Goal: Task Accomplishment & Management: Use online tool/utility

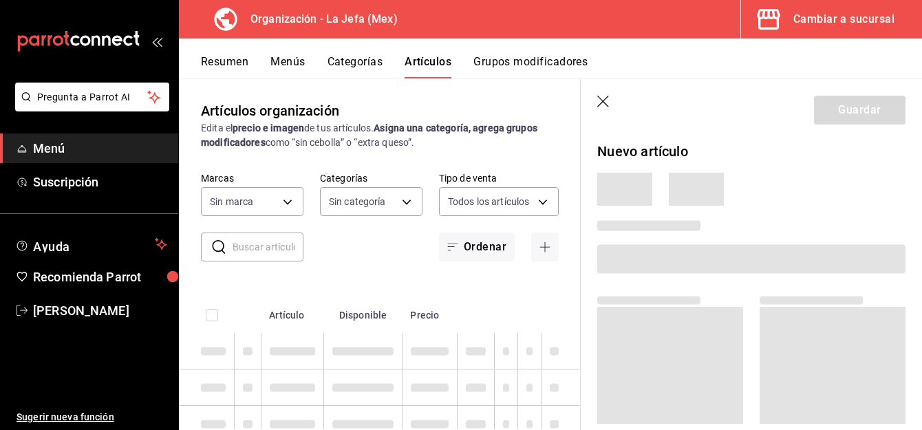
type input "50befb75-0fe5-4750-904c-e3b126ae6c81"
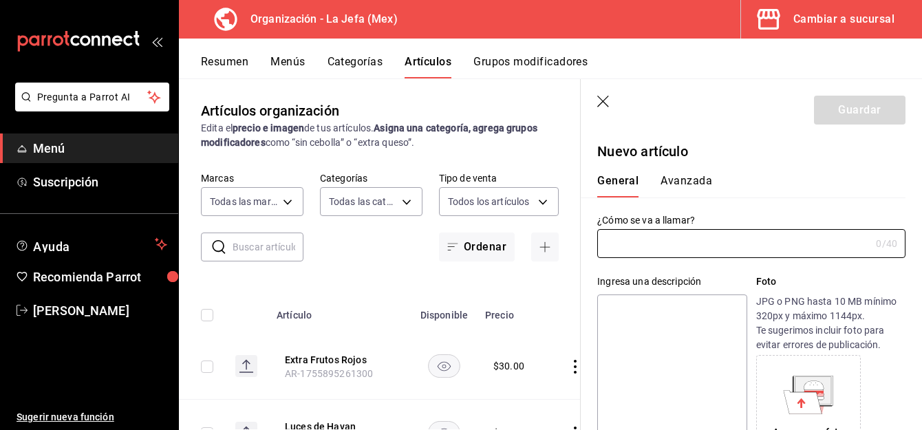
type input "058dbf38-10d5-49e9-8196-fe3ae280a5cc,5d70752b-b594-4e4c-bf8e-a7aab686035c,1f52b…"
type input "AR-1755902331588"
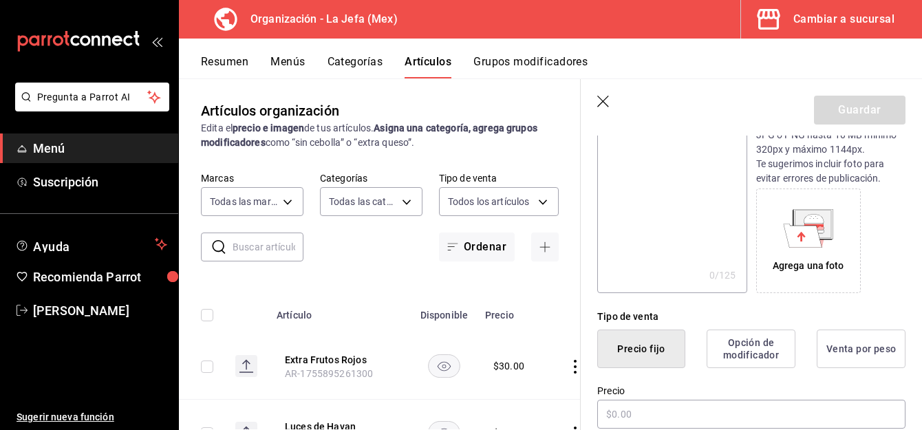
scroll to position [249, 0]
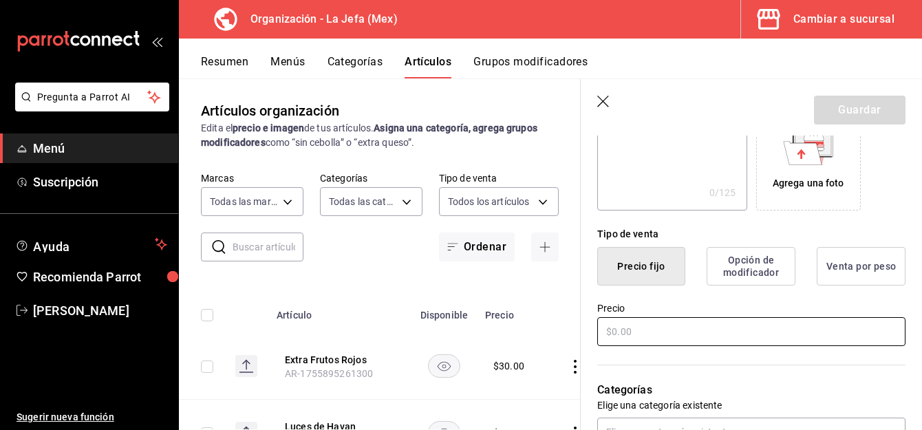
type input "Extra [PERSON_NAME]"
click at [615, 332] on input "text" at bounding box center [751, 331] width 308 height 29
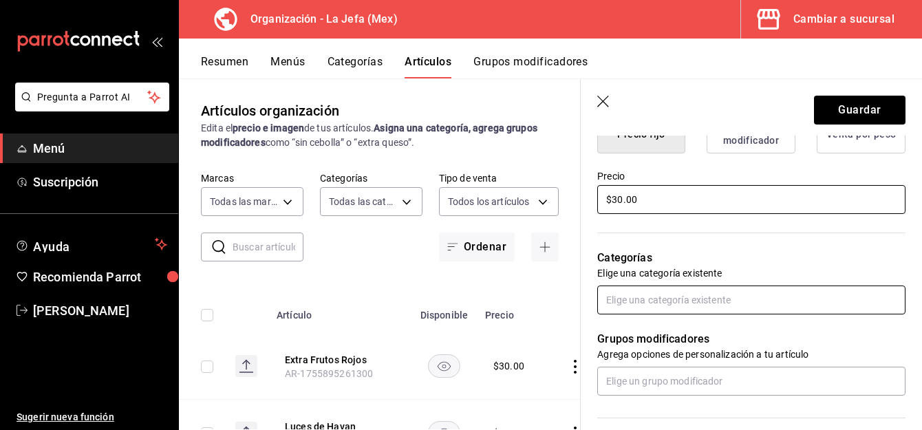
type input "$30.00"
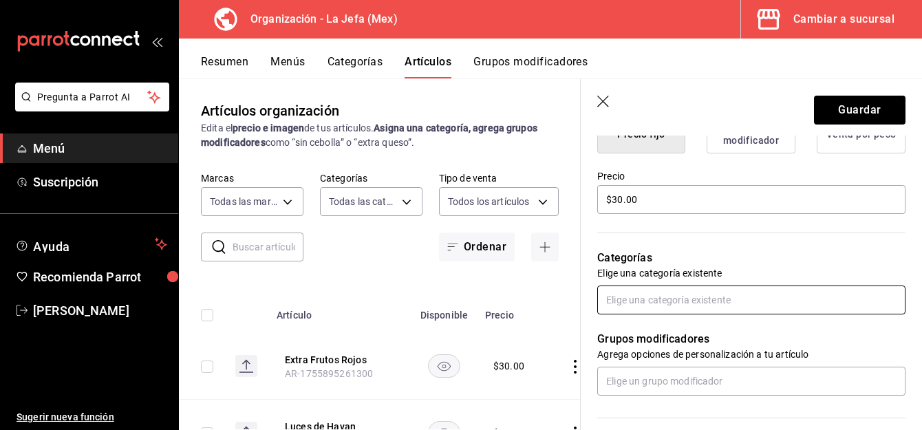
click at [631, 300] on input "text" at bounding box center [751, 299] width 308 height 29
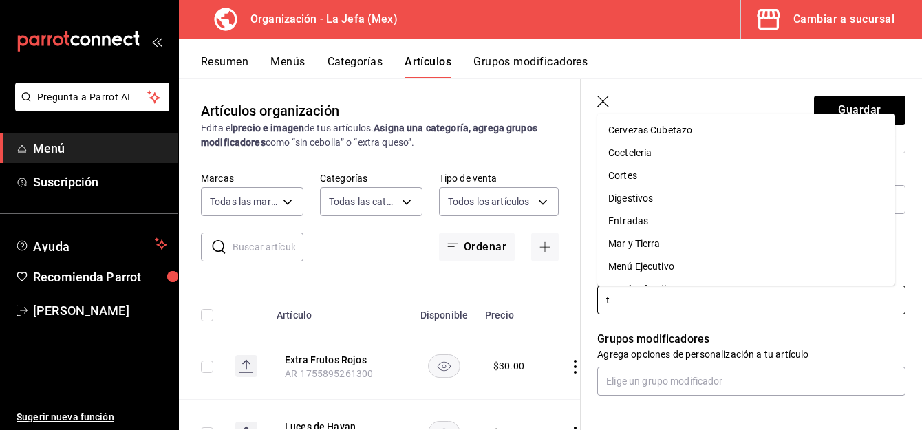
type input "te"
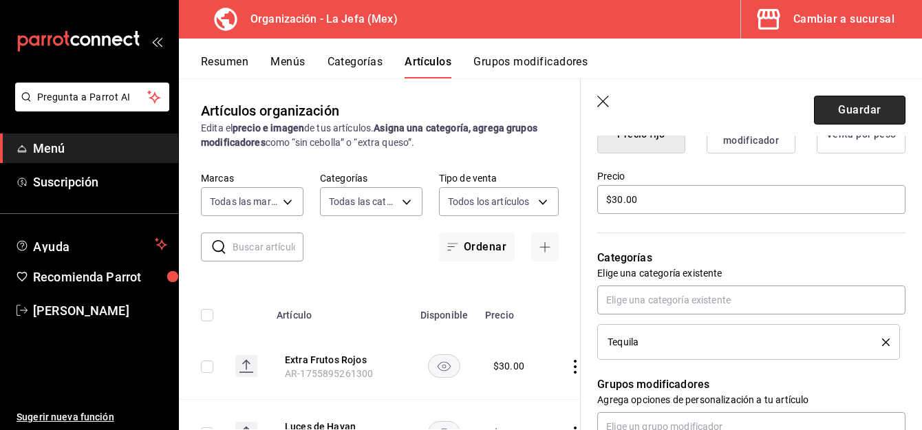
click at [833, 109] on button "Guardar" at bounding box center [859, 110] width 91 height 29
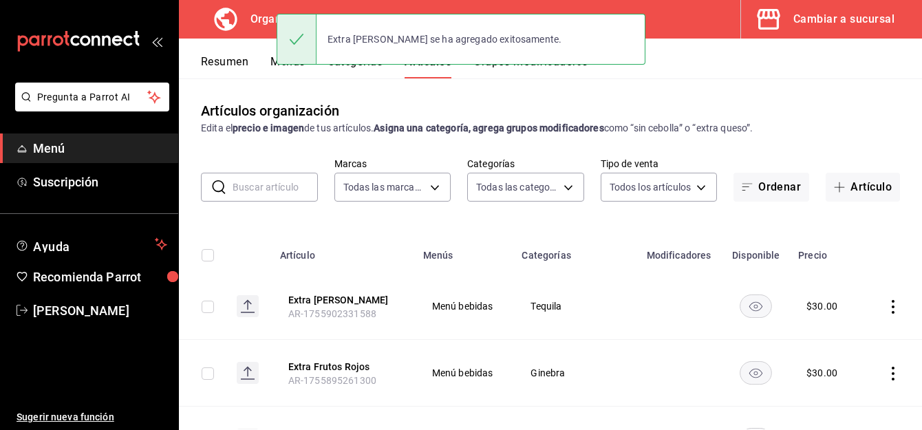
click at [272, 63] on button "Menús" at bounding box center [287, 66] width 34 height 23
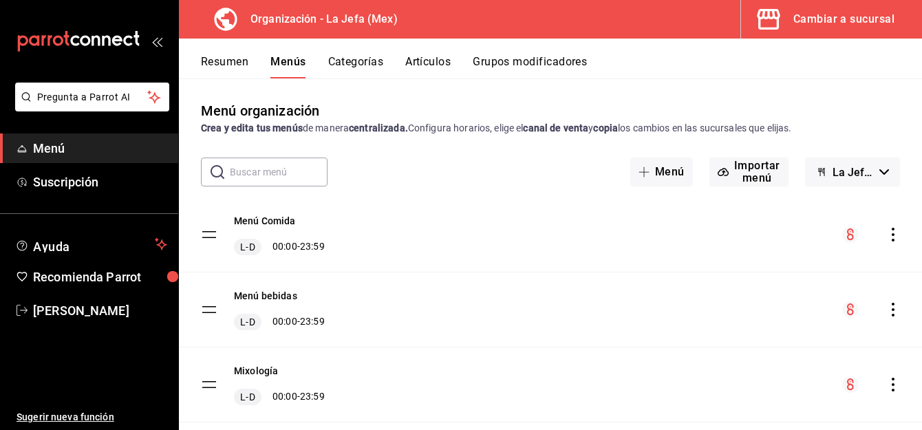
click at [886, 305] on icon "actions" at bounding box center [893, 310] width 14 height 14
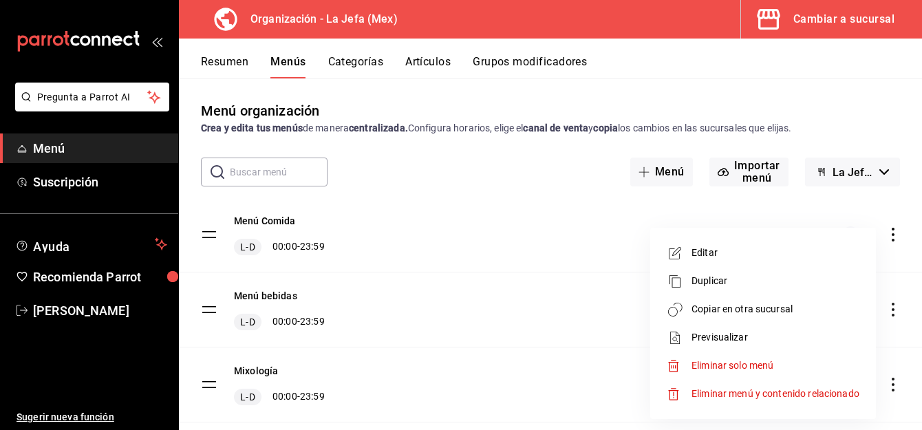
click at [751, 306] on span "Copiar en otra sucursal" at bounding box center [775, 309] width 168 height 14
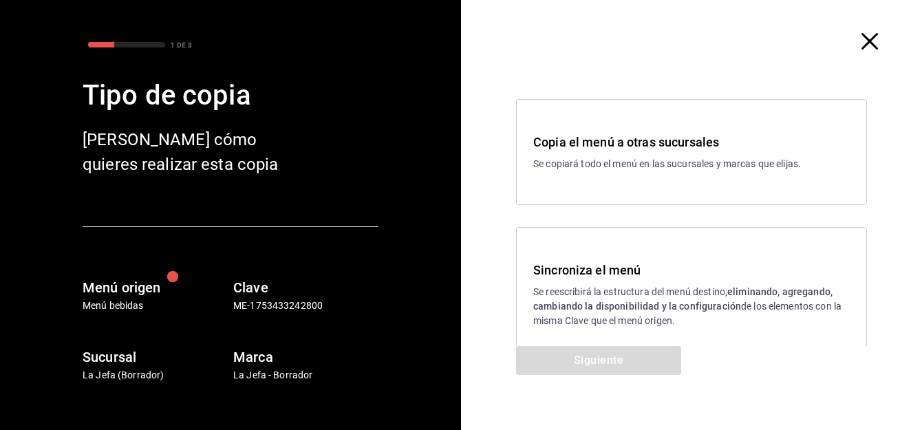
click at [597, 266] on h3 "Sincroniza el menú" at bounding box center [691, 270] width 316 height 19
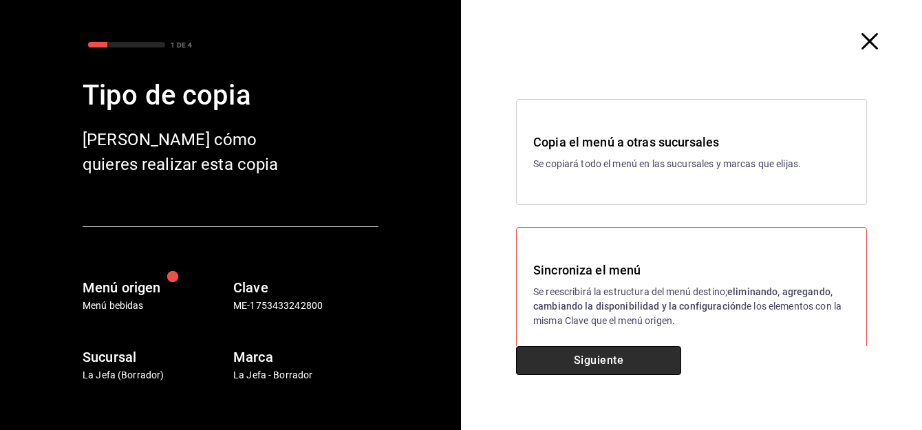
click at [584, 358] on button "Siguiente" at bounding box center [598, 360] width 165 height 29
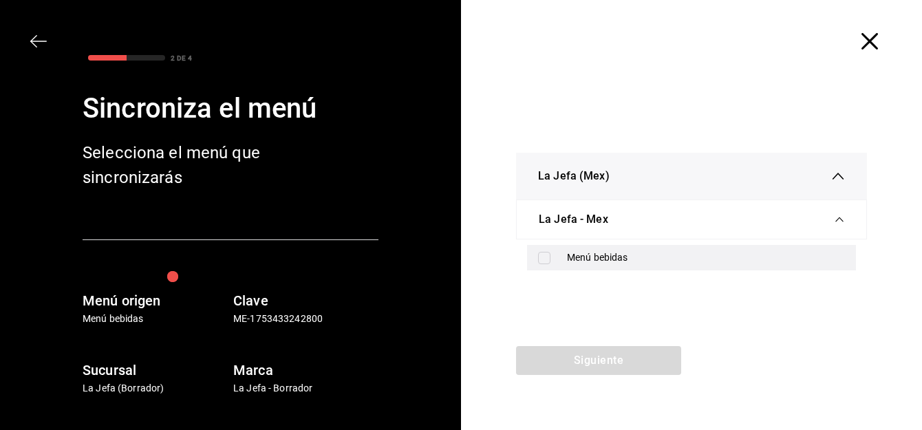
click at [548, 262] on input "checkbox" at bounding box center [544, 258] width 12 height 12
checkbox input "true"
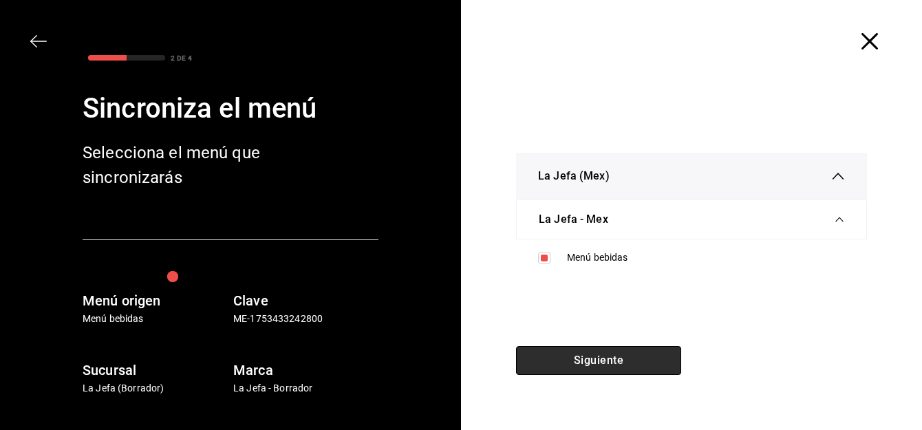
click at [568, 360] on button "Siguiente" at bounding box center [598, 360] width 165 height 29
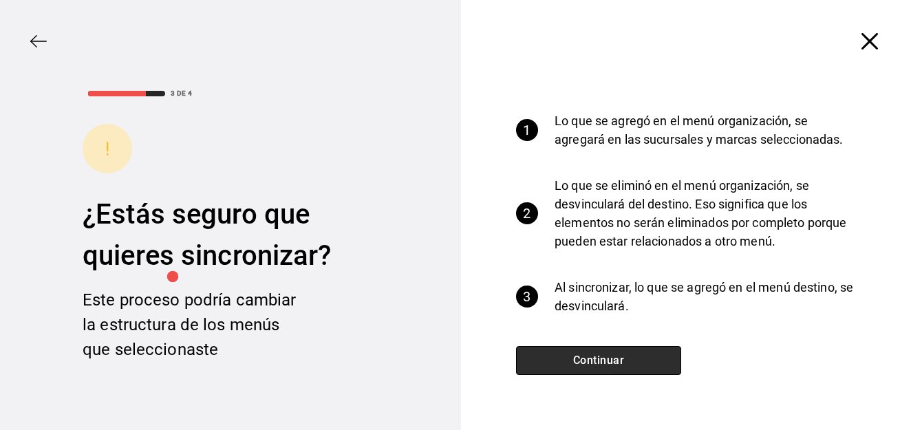
click at [568, 360] on button "Continuar" at bounding box center [598, 360] width 165 height 29
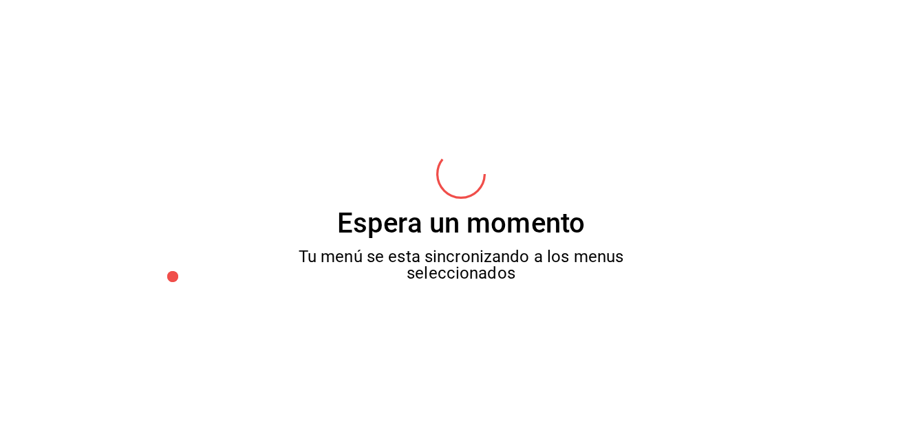
click at [568, 360] on div "Espera un momento Tu menú se esta sincronizando a los menus seleccionados" at bounding box center [461, 215] width 922 height 430
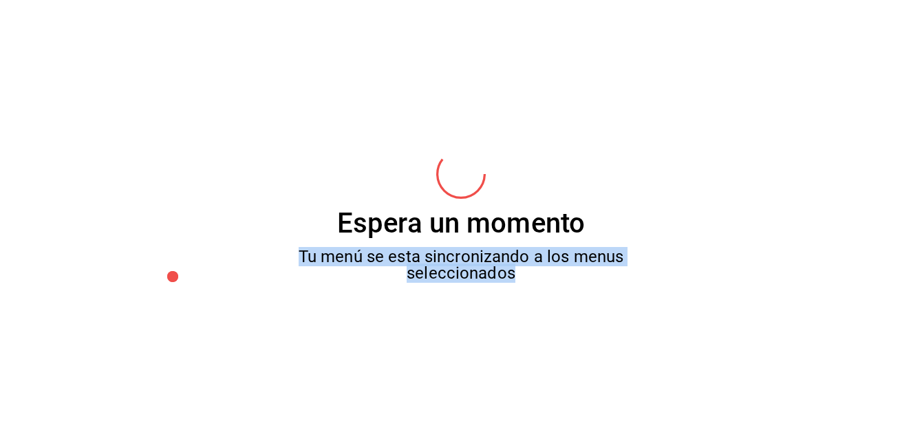
drag, startPoint x: 568, startPoint y: 360, endPoint x: 510, endPoint y: 345, distance: 58.9
click at [510, 345] on div "Espera un momento Tu menú se esta sincronizando a los menus seleccionados" at bounding box center [461, 215] width 922 height 430
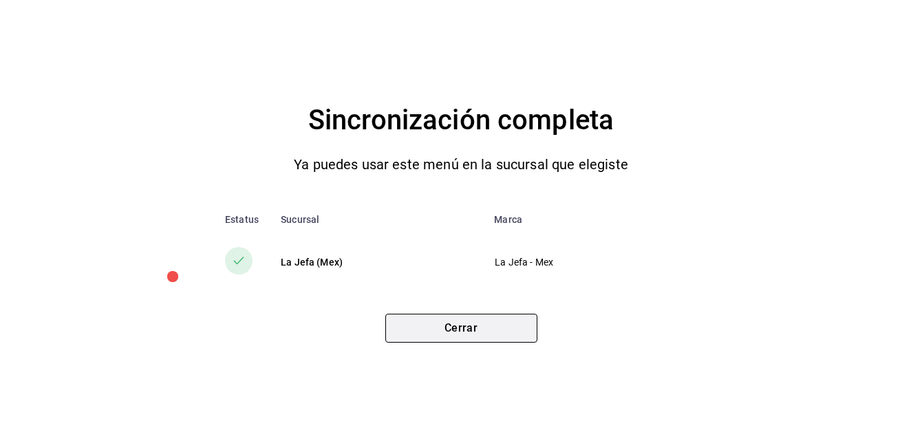
click at [493, 328] on button "Cerrar" at bounding box center [461, 328] width 152 height 29
